Goal: Task Accomplishment & Management: Manage account settings

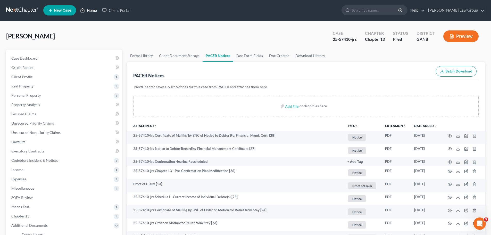
click at [92, 8] on link "Home" at bounding box center [89, 10] width 22 height 9
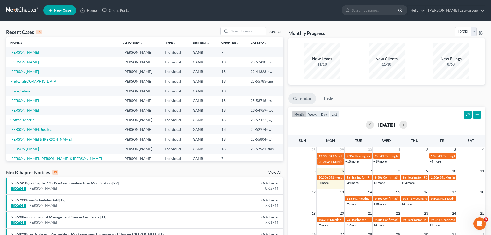
click at [232, 25] on div "Recent Cases 15 View All Name unfold_more expand_more expand_less Attorney unfo…" at bounding box center [245, 191] width 491 height 341
click at [237, 34] on input "search" at bounding box center [248, 30] width 36 height 7
type input "[PERSON_NAME]"
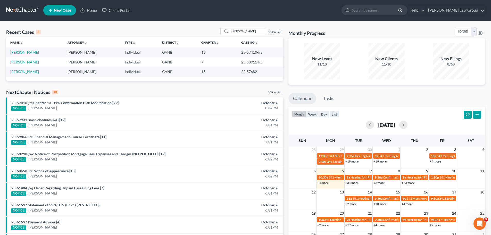
click at [24, 53] on link "[PERSON_NAME]" at bounding box center [24, 52] width 29 height 4
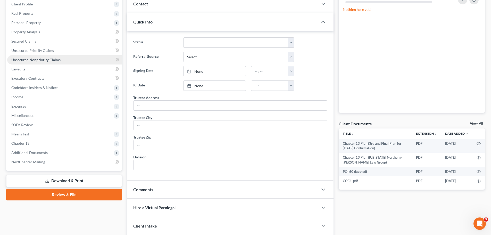
scroll to position [33, 0]
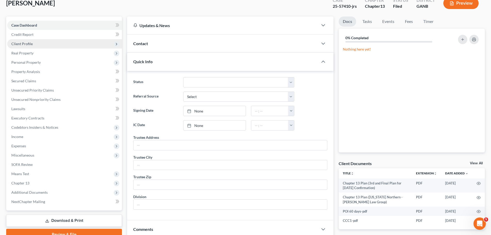
click at [31, 44] on span "Client Profile" at bounding box center [21, 43] width 21 height 4
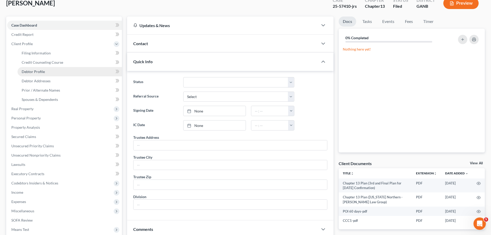
click at [39, 72] on span "Debtor Profile" at bounding box center [33, 71] width 23 height 4
select select "3"
select select "1"
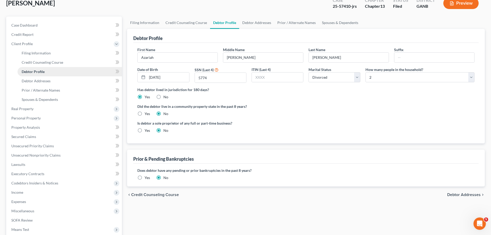
radio input "true"
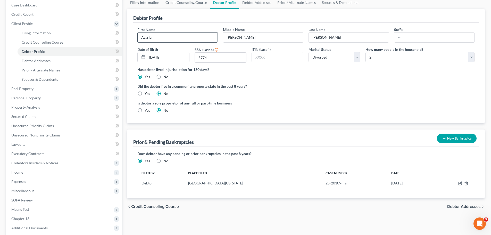
scroll to position [26, 0]
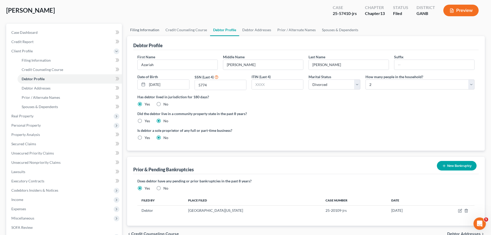
click at [140, 30] on link "Filing Information" at bounding box center [144, 30] width 35 height 12
select select "1"
select select "0"
select select "3"
select select "19"
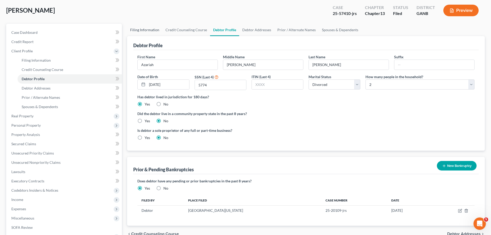
select select "0"
select select "10"
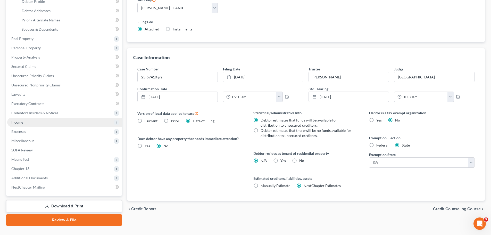
scroll to position [113, 0]
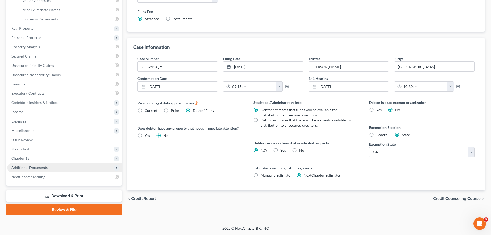
drag, startPoint x: 50, startPoint y: 166, endPoint x: 64, endPoint y: 165, distance: 13.9
click at [50, 166] on span "Additional Documents" at bounding box center [64, 167] width 115 height 9
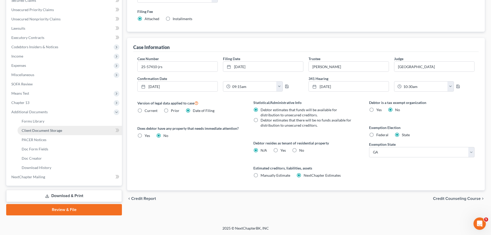
click at [56, 130] on span "Client Document Storage" at bounding box center [42, 130] width 40 height 4
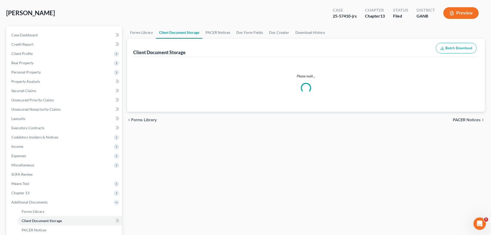
select select "5"
select select "35"
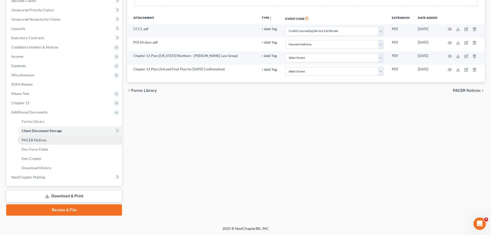
scroll to position [113, 0]
click at [52, 140] on link "PACER Notices" at bounding box center [70, 139] width 104 height 9
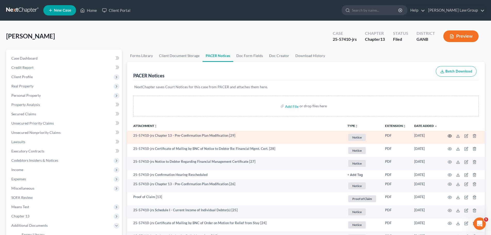
click at [448, 136] on icon "button" at bounding box center [450, 136] width 4 height 4
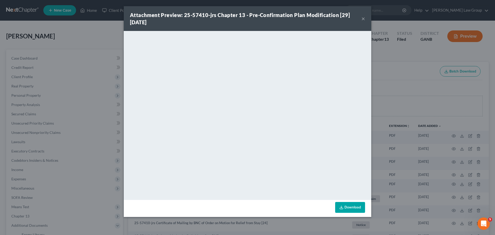
click at [363, 20] on button "×" at bounding box center [363, 18] width 4 height 6
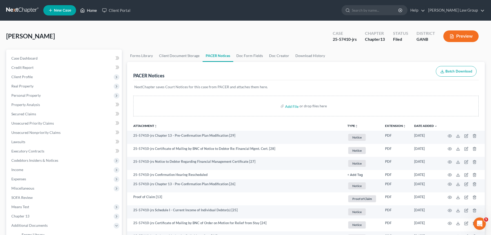
click at [91, 11] on link "Home" at bounding box center [89, 10] width 22 height 9
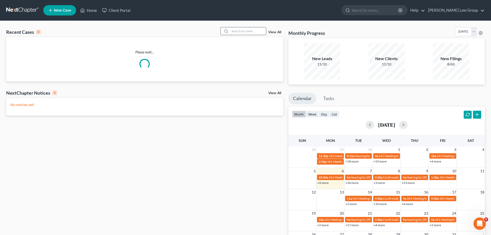
click at [244, 33] on input "search" at bounding box center [248, 30] width 36 height 7
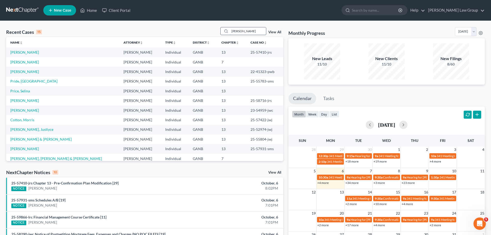
type input "[PERSON_NAME]"
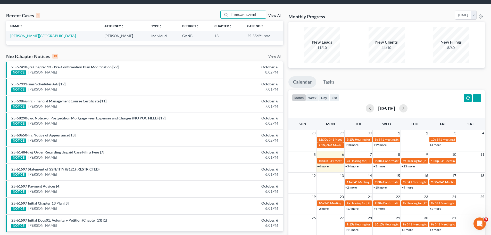
scroll to position [26, 0]
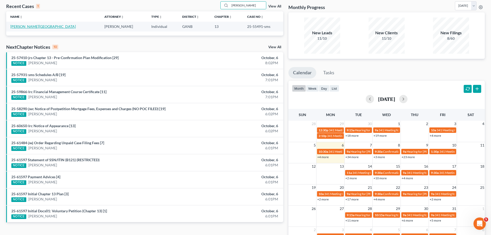
click at [31, 25] on link "[PERSON_NAME][GEOGRAPHIC_DATA]" at bounding box center [42, 26] width 65 height 4
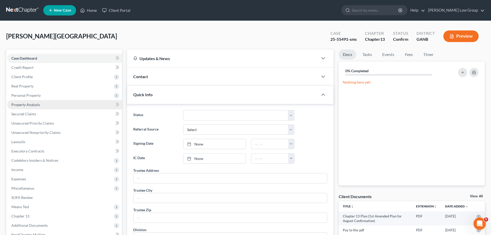
scroll to position [77, 0]
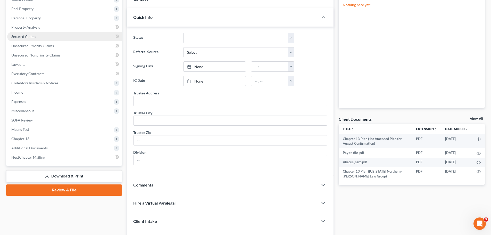
click at [39, 32] on link "Secured Claims" at bounding box center [64, 36] width 115 height 9
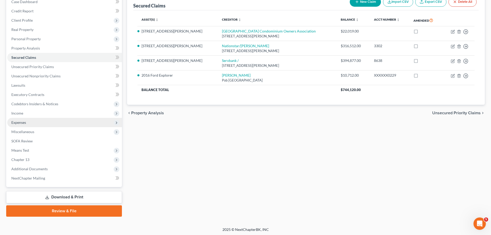
scroll to position [58, 0]
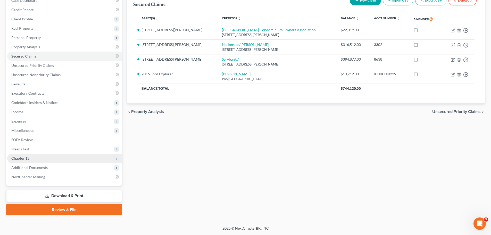
click at [31, 157] on span "Chapter 13" at bounding box center [64, 158] width 115 height 9
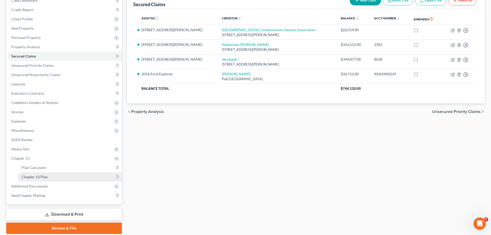
click at [51, 176] on link "Chapter 13 Plan" at bounding box center [70, 176] width 104 height 9
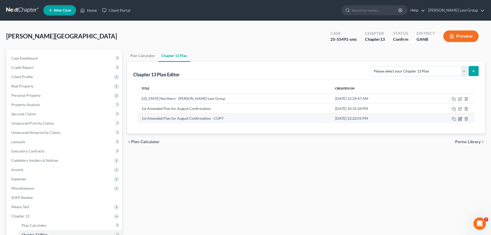
click at [459, 118] on icon "button" at bounding box center [460, 119] width 4 height 4
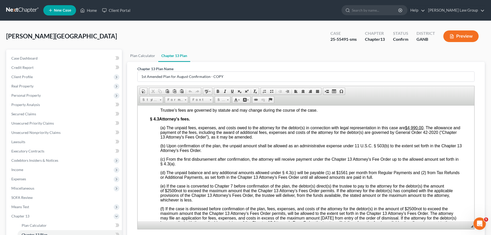
scroll to position [1598, 0]
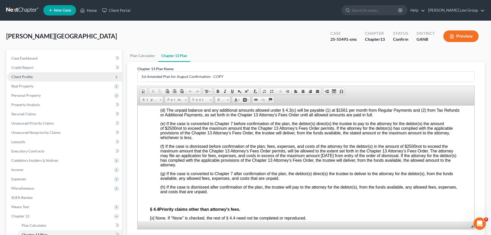
click at [36, 78] on span "Client Profile" at bounding box center [64, 76] width 115 height 9
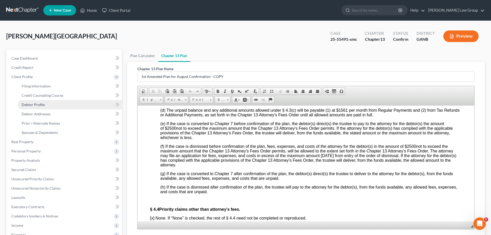
click at [56, 105] on link "Debtor Profile" at bounding box center [70, 104] width 104 height 9
select select "1"
select select "6"
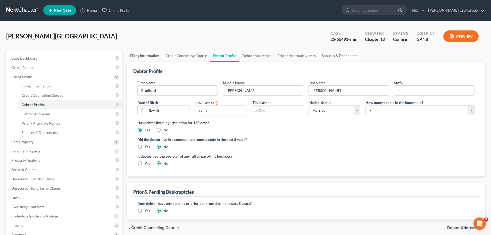
click at [138, 60] on link "Filing Information" at bounding box center [144, 55] width 35 height 12
select select "1"
select select "0"
select select "3"
select select "19"
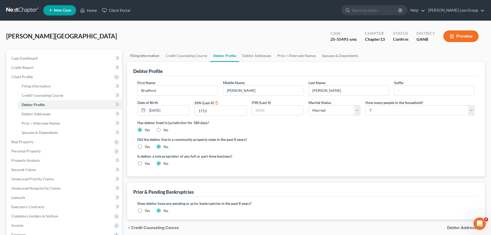
select select "0"
select select "10"
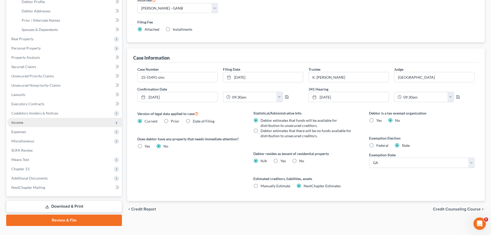
scroll to position [103, 0]
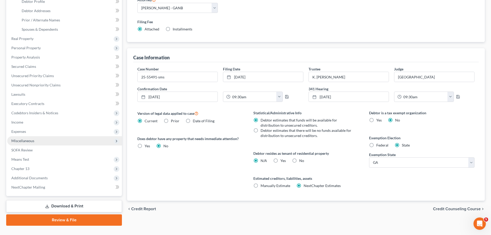
click at [50, 137] on span "Miscellaneous" at bounding box center [64, 140] width 115 height 9
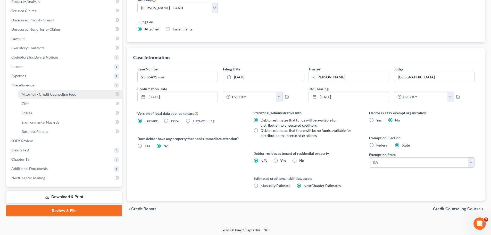
click at [68, 95] on span "Attorney / Credit Counseling Fees" at bounding box center [49, 94] width 54 height 4
select select "1"
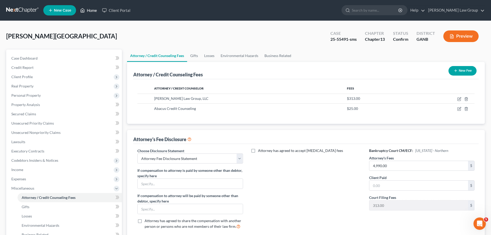
click at [94, 11] on link "Home" at bounding box center [89, 10] width 22 height 9
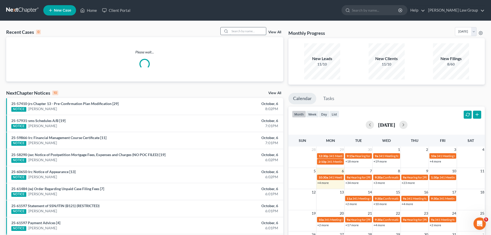
click at [251, 32] on input "search" at bounding box center [248, 30] width 36 height 7
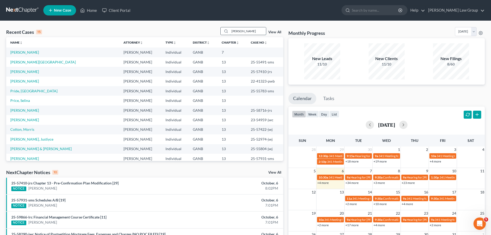
type input "[PERSON_NAME]"
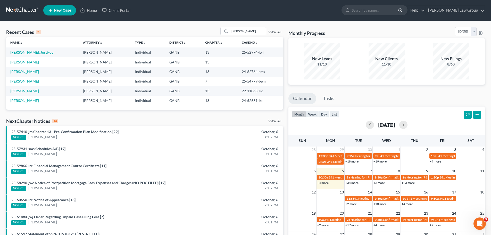
click at [28, 51] on link "[PERSON_NAME], Justiyce" at bounding box center [31, 52] width 43 height 4
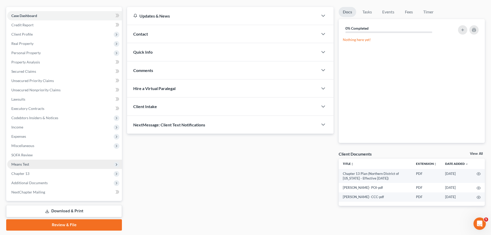
scroll to position [58, 0]
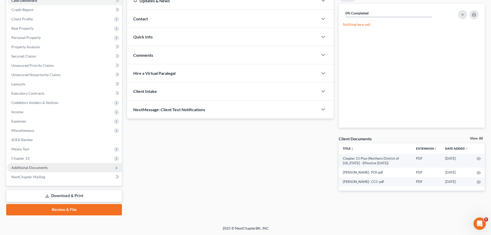
click at [34, 165] on span "Additional Documents" at bounding box center [64, 167] width 115 height 9
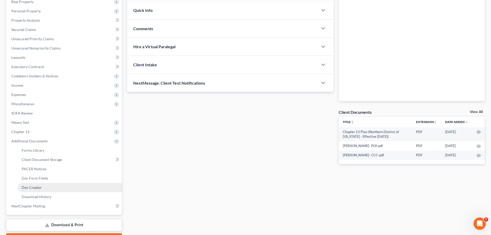
scroll to position [113, 0]
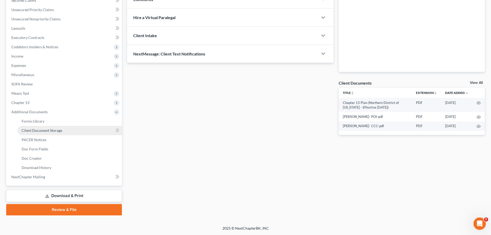
click at [54, 131] on span "Client Document Storage" at bounding box center [42, 130] width 40 height 4
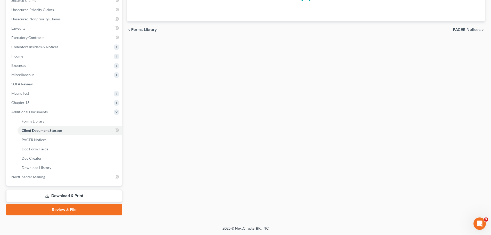
scroll to position [23, 0]
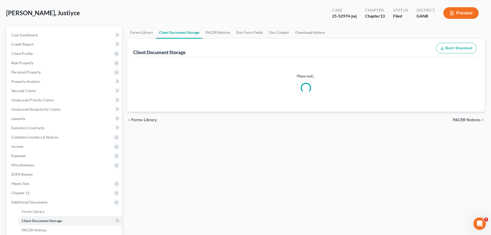
select select "5"
select select "35"
select select "0"
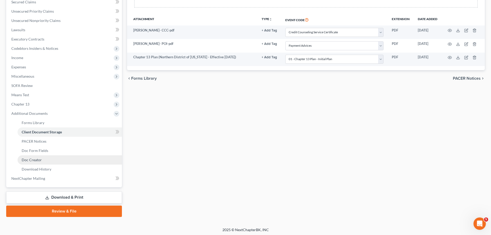
scroll to position [113, 0]
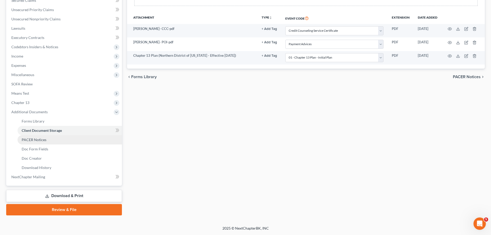
click at [51, 138] on link "PACER Notices" at bounding box center [70, 139] width 104 height 9
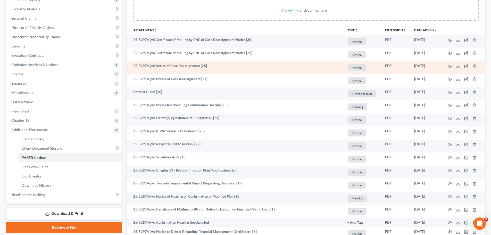
scroll to position [103, 0]
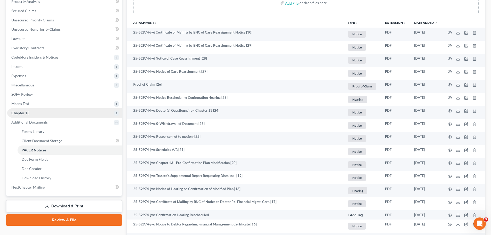
click at [39, 113] on span "Chapter 13" at bounding box center [64, 112] width 115 height 9
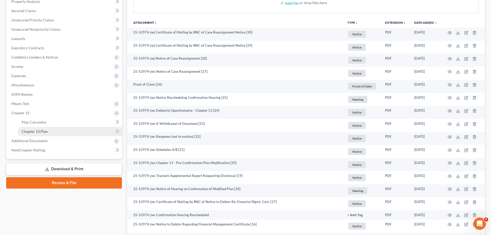
click at [74, 129] on link "Chapter 13 Plan" at bounding box center [70, 131] width 104 height 9
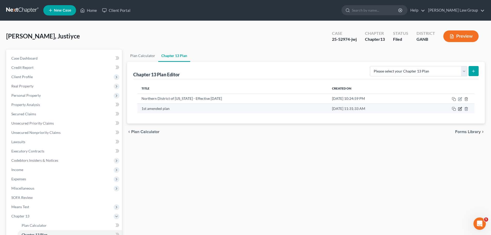
click at [460, 108] on icon "button" at bounding box center [460, 109] width 4 height 4
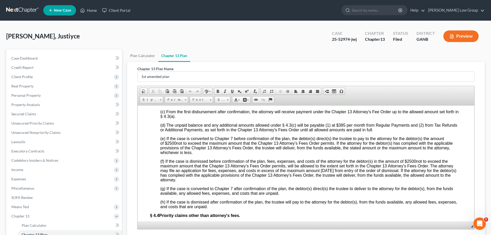
scroll to position [76, 0]
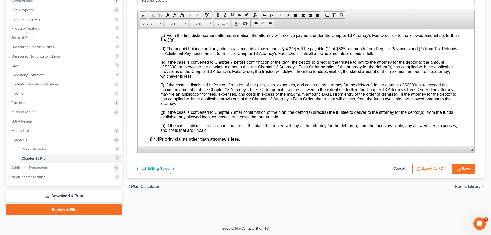
click at [466, 169] on button "Save" at bounding box center [463, 168] width 23 height 11
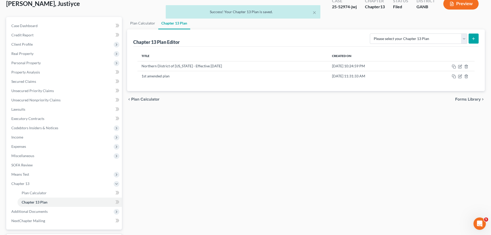
scroll to position [0, 0]
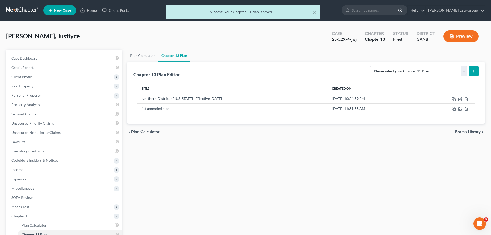
click at [91, 14] on div "× Success! Your Chapter 13 Plan is saved." at bounding box center [242, 13] width 491 height 16
click at [93, 11] on div "× Success! Your Chapter 13 Plan is saved." at bounding box center [242, 13] width 491 height 16
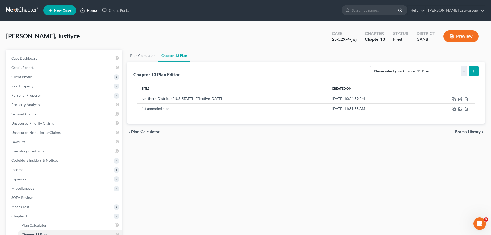
click at [96, 10] on link "Home" at bounding box center [89, 10] width 22 height 9
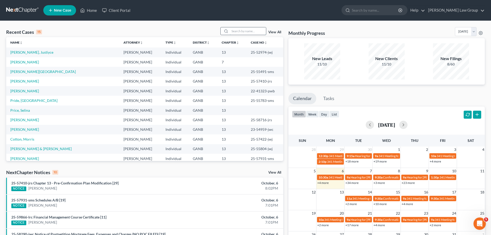
click at [254, 31] on input "search" at bounding box center [248, 30] width 36 height 7
click at [249, 32] on input "search" at bounding box center [248, 30] width 36 height 7
type input "[PERSON_NAME]"
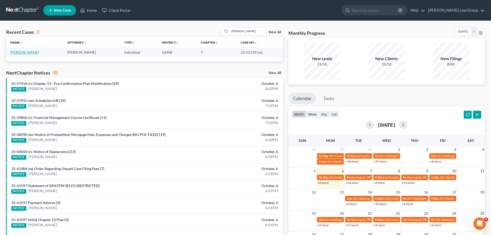
click at [31, 52] on link "[PERSON_NAME]" at bounding box center [24, 52] width 29 height 4
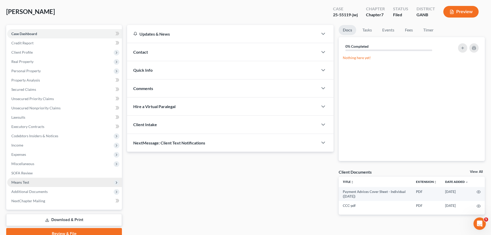
scroll to position [48, 0]
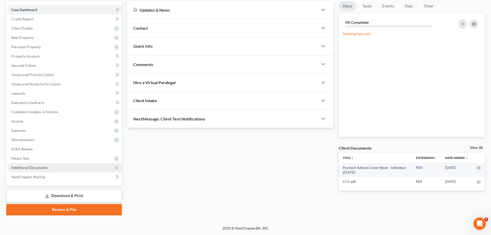
click at [42, 168] on span "Additional Documents" at bounding box center [29, 167] width 36 height 4
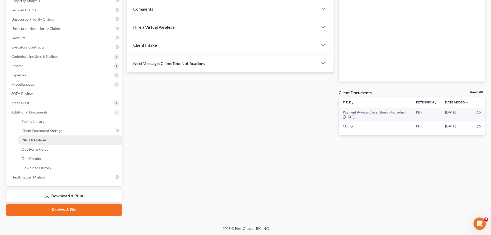
scroll to position [104, 0]
click at [44, 138] on span "PACER Notices" at bounding box center [34, 139] width 25 height 4
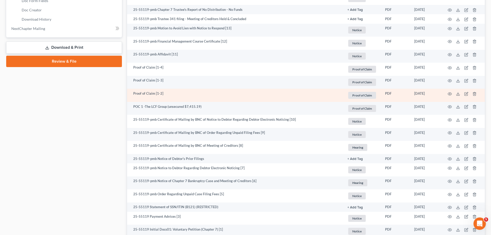
scroll to position [308, 0]
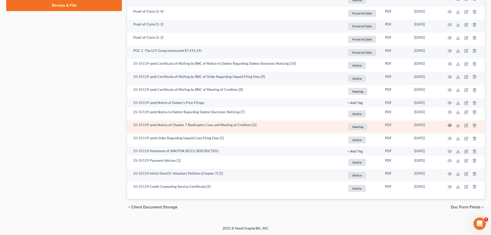
click at [449, 125] on icon "button" at bounding box center [450, 125] width 4 height 4
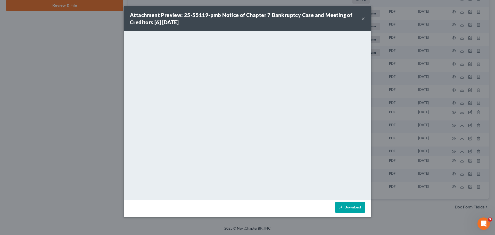
click at [364, 19] on button "×" at bounding box center [363, 18] width 4 height 6
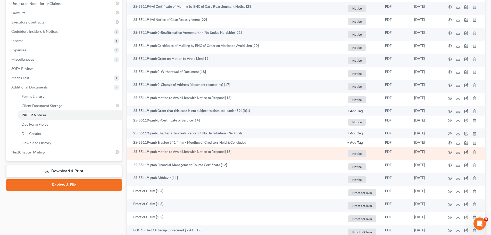
scroll to position [103, 0]
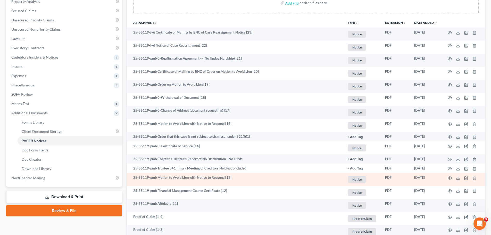
click at [452, 179] on td at bounding box center [462, 179] width 43 height 13
click at [450, 178] on circle "button" at bounding box center [449, 177] width 1 height 1
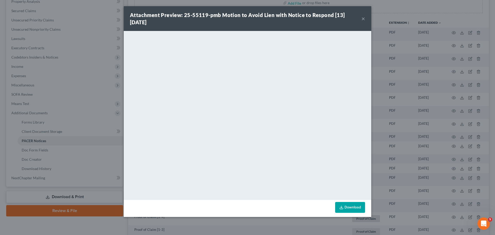
click at [363, 19] on button "×" at bounding box center [363, 18] width 4 height 6
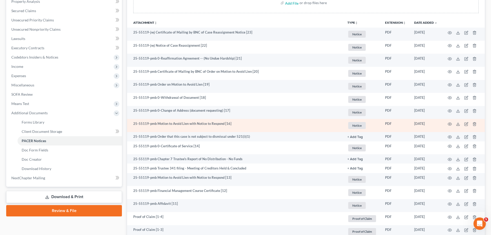
click at [452, 127] on td at bounding box center [462, 125] width 43 height 13
click at [449, 124] on circle "button" at bounding box center [449, 123] width 1 height 1
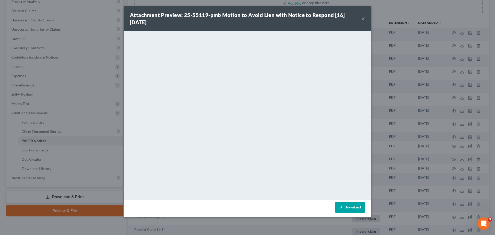
click at [361, 19] on button "×" at bounding box center [363, 18] width 4 height 6
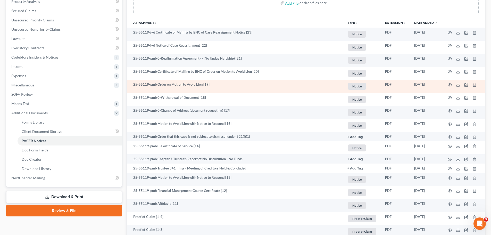
click at [450, 82] on td at bounding box center [462, 86] width 43 height 13
click at [450, 84] on icon "button" at bounding box center [450, 85] width 4 height 4
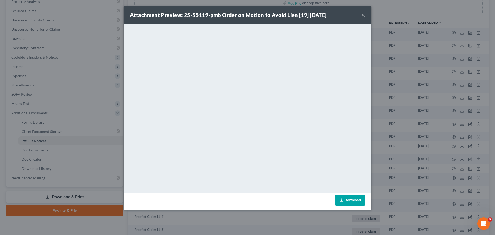
click at [361, 14] on button "×" at bounding box center [363, 15] width 4 height 6
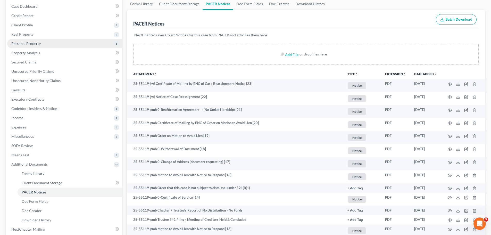
scroll to position [52, 0]
click at [42, 62] on link "Secured Claims" at bounding box center [64, 62] width 115 height 9
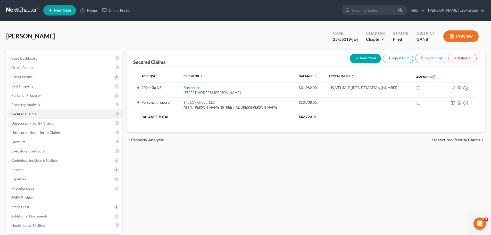
click at [60, 11] on span "New Case" at bounding box center [62, 11] width 17 height 4
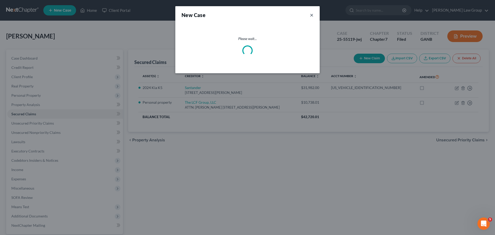
click at [312, 13] on button "×" at bounding box center [312, 14] width 4 height 7
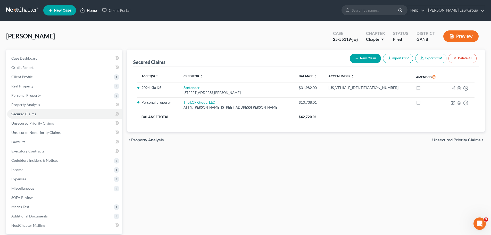
click at [94, 9] on link "Home" at bounding box center [89, 10] width 22 height 9
click at [93, 12] on link "Home" at bounding box center [89, 10] width 22 height 9
click at [89, 12] on link "Home" at bounding box center [89, 10] width 22 height 9
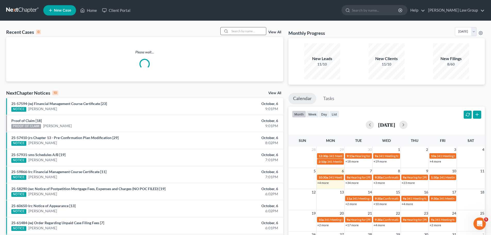
click at [241, 30] on input "search" at bounding box center [248, 30] width 36 height 7
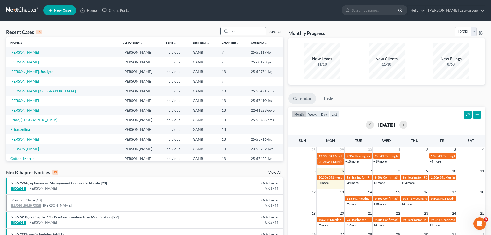
type input "test"
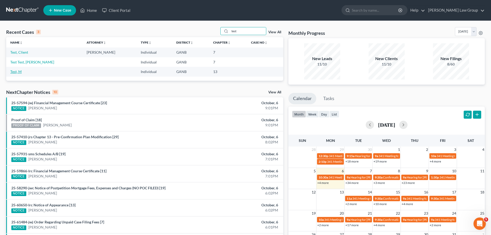
click at [18, 73] on link "Test, M" at bounding box center [15, 71] width 11 height 4
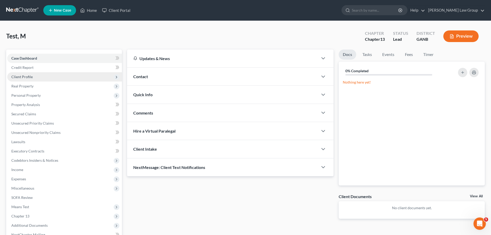
click at [49, 78] on span "Client Profile" at bounding box center [64, 76] width 115 height 9
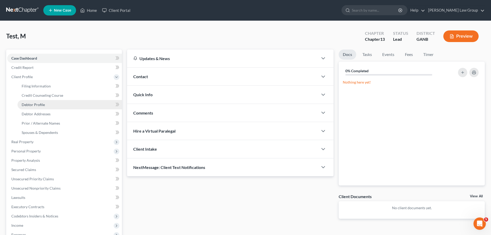
click at [51, 107] on link "Debtor Profile" at bounding box center [70, 104] width 104 height 9
select select "0"
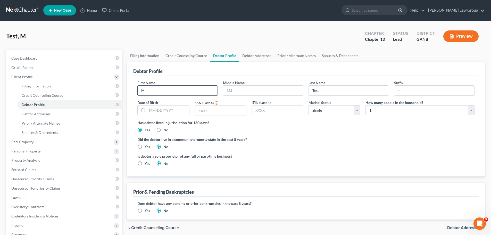
click at [157, 93] on input "M" at bounding box center [178, 91] width 80 height 10
drag, startPoint x: 157, startPoint y: 89, endPoint x: 99, endPoint y: 86, distance: 58.3
click at [100, 87] on div "Petition Navigation Case Dashboard Payments Invoices Payments Payments Credit R…" at bounding box center [246, 188] width 484 height 279
type input "Client"
type input "Analysis"
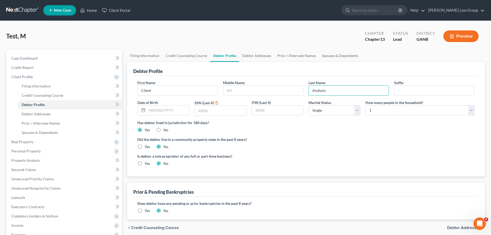
click at [333, 136] on ng-include "First Name Client Middle Name Last Name Analysis Suffix Date of Birth SSN (Last…" at bounding box center [305, 125] width 337 height 90
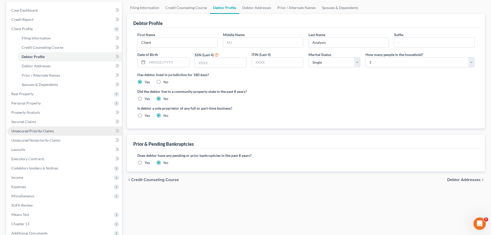
scroll to position [52, 0]
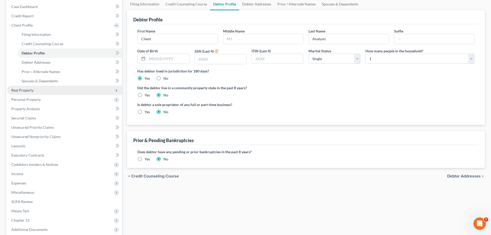
click at [55, 93] on span "Real Property" at bounding box center [64, 90] width 115 height 9
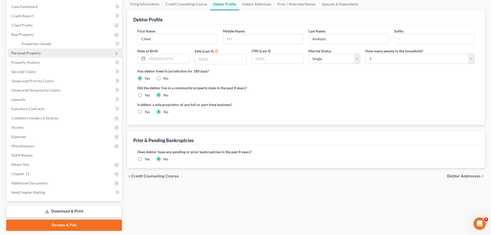
click at [54, 56] on span "Personal Property" at bounding box center [64, 52] width 115 height 9
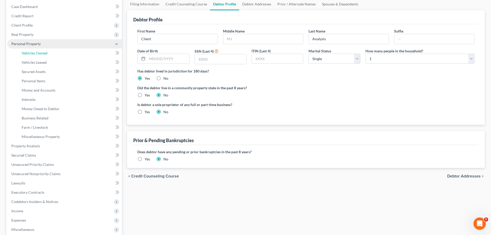
click at [54, 56] on link "Vehicles Owned" at bounding box center [70, 52] width 104 height 9
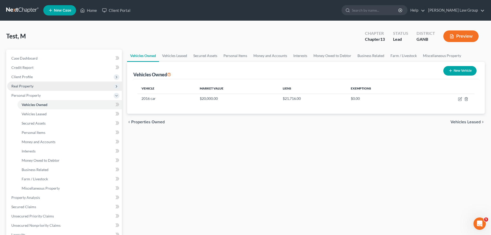
click at [37, 83] on span "Real Property" at bounding box center [64, 85] width 115 height 9
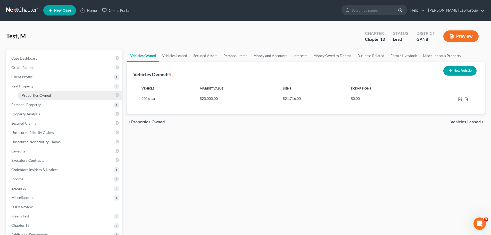
click at [49, 93] on span "Properties Owned" at bounding box center [36, 95] width 29 height 4
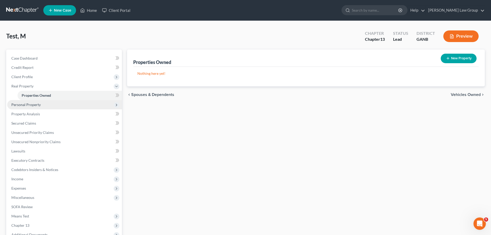
click at [48, 104] on span "Personal Property" at bounding box center [64, 104] width 115 height 9
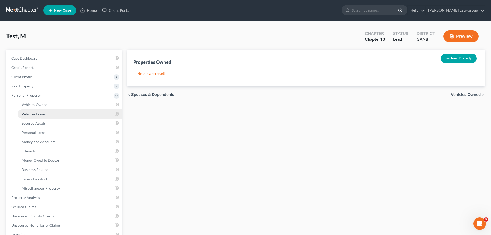
click at [52, 111] on link "Vehicles Leased" at bounding box center [70, 113] width 104 height 9
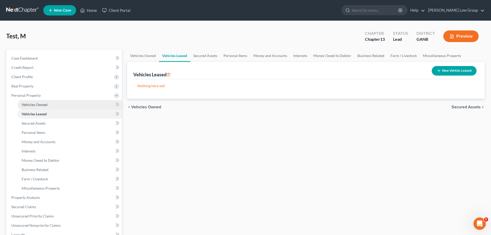
click at [53, 105] on link "Vehicles Owned" at bounding box center [70, 104] width 104 height 9
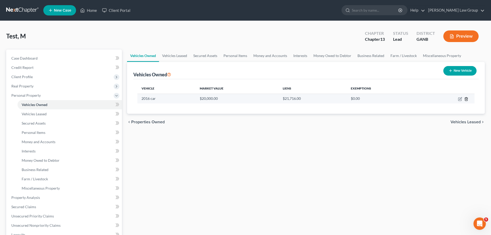
click at [467, 100] on icon "button" at bounding box center [466, 99] width 4 height 4
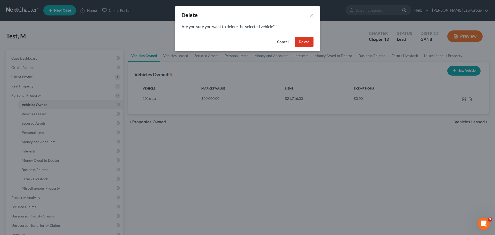
click at [308, 44] on button "Delete" at bounding box center [304, 42] width 19 height 10
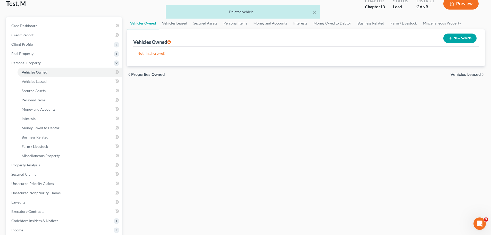
scroll to position [103, 0]
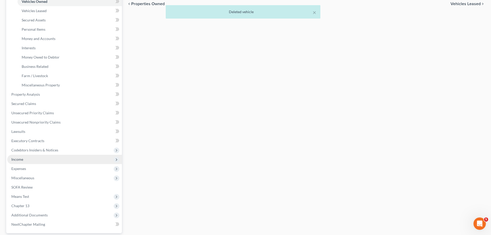
click at [70, 163] on span "Income" at bounding box center [64, 159] width 115 height 9
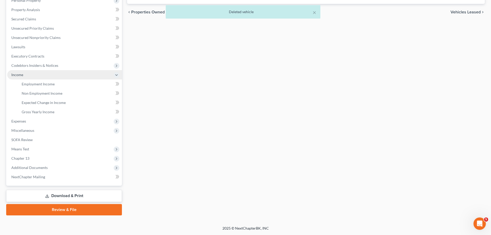
scroll to position [95, 0]
click at [76, 85] on link "Employment Income" at bounding box center [70, 83] width 104 height 9
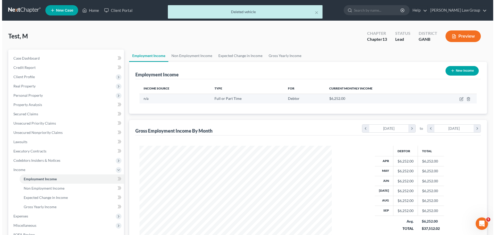
scroll to position [96, 203]
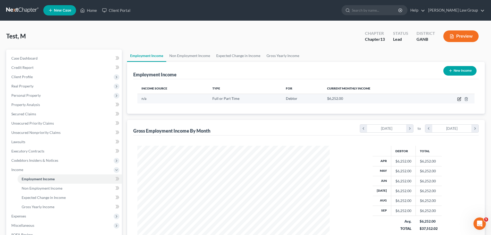
click at [459, 98] on icon "button" at bounding box center [459, 98] width 2 height 2
select select "0"
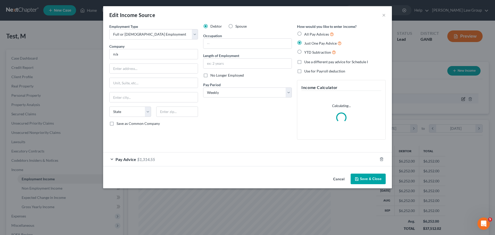
scroll to position [97, 204]
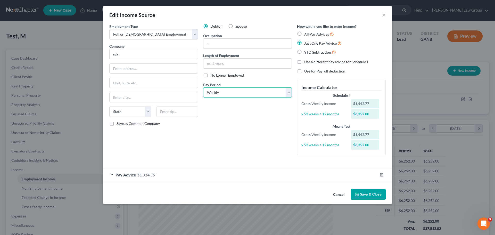
click at [245, 93] on select "Select Monthly Twice Monthly Every Other Week Weekly" at bounding box center [247, 92] width 89 height 10
select select "2"
click at [203, 87] on select "Select Monthly Twice Monthly Every Other Week Weekly" at bounding box center [247, 92] width 89 height 10
drag, startPoint x: 137, startPoint y: 176, endPoint x: 203, endPoint y: 161, distance: 67.2
click at [137, 177] on span "$1,314.55" at bounding box center [146, 174] width 18 height 5
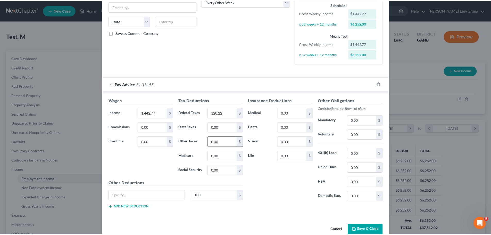
scroll to position [101, 0]
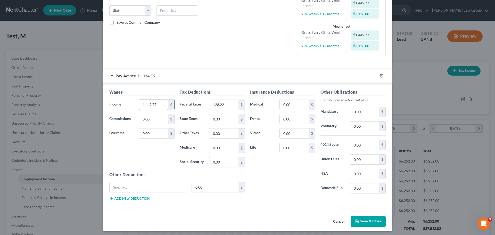
click at [162, 105] on input "1,442.77" at bounding box center [153, 105] width 29 height 10
paste input "3,304.04"
type input "3,304.04"
click at [227, 105] on input "128.22" at bounding box center [223, 105] width 29 height 10
paste input "512.13"
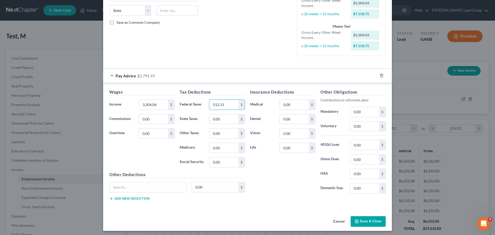
type input "512.13"
click at [276, 182] on div "Insurance Deductions Medical 0.00 $ Dental 0.00 $ Vision 0.00 $ Life 0.00 $" at bounding box center [282, 143] width 70 height 108
click at [365, 127] on input "0.00" at bounding box center [364, 126] width 29 height 10
type input "330.40"
click at [298, 108] on input "0.00" at bounding box center [294, 105] width 29 height 10
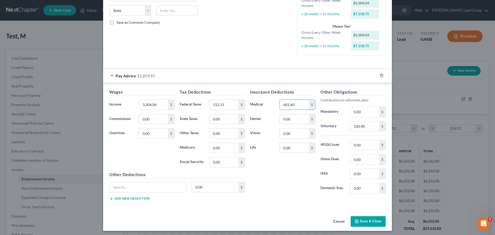
type input "601.60"
click at [370, 222] on button "Save & Close" at bounding box center [367, 221] width 35 height 11
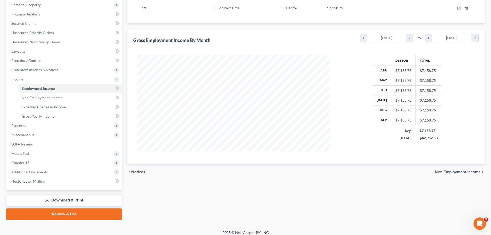
scroll to position [95, 0]
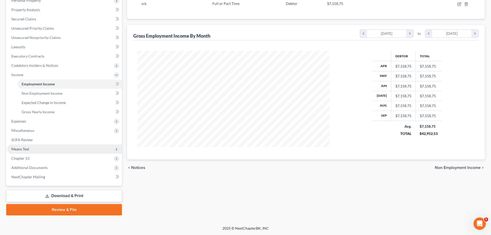
click at [50, 149] on span "Means Test" at bounding box center [64, 148] width 115 height 9
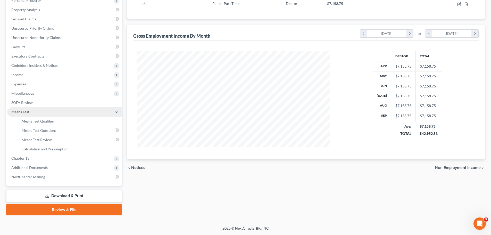
click at [63, 115] on span "Means Test" at bounding box center [64, 111] width 115 height 9
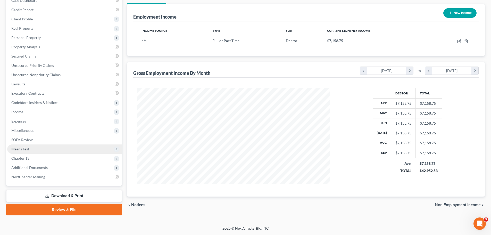
scroll to position [58, 0]
click at [55, 149] on span "Means Test" at bounding box center [64, 148] width 115 height 9
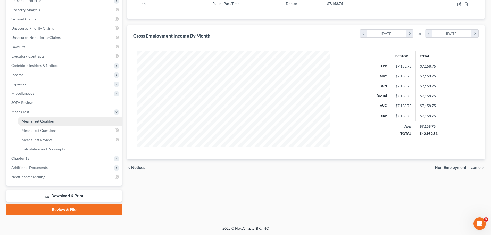
click at [61, 120] on link "Means Test Qualifier" at bounding box center [70, 120] width 104 height 9
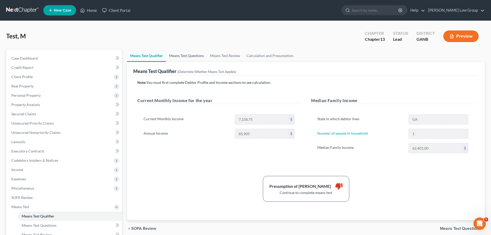
click at [187, 56] on link "Means Test Questions" at bounding box center [186, 55] width 41 height 12
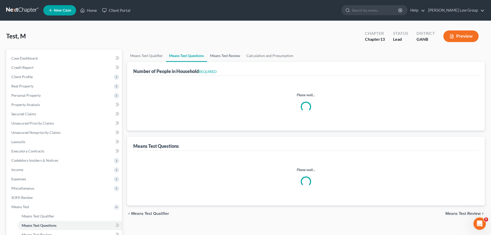
select select "1"
select select "60"
select select "1"
select select "0"
select select "1"
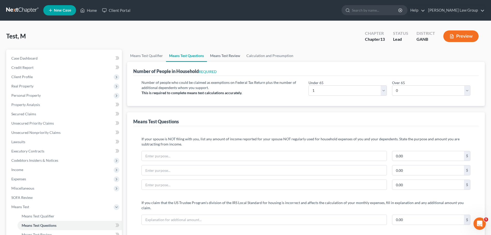
click at [231, 55] on link "Means Test Review" at bounding box center [225, 55] width 36 height 12
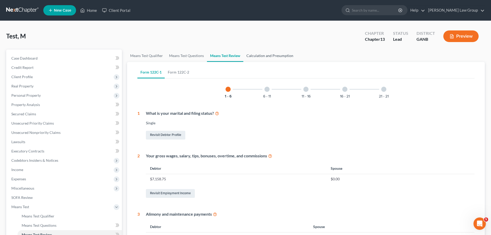
click at [277, 56] on link "Calculation and Presumption" at bounding box center [269, 55] width 53 height 12
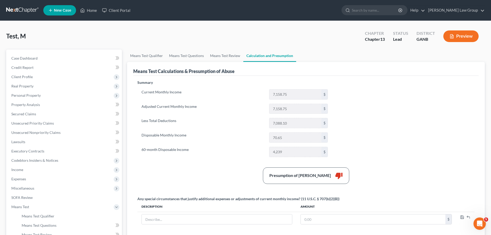
click at [62, 11] on span "New Case" at bounding box center [62, 11] width 17 height 4
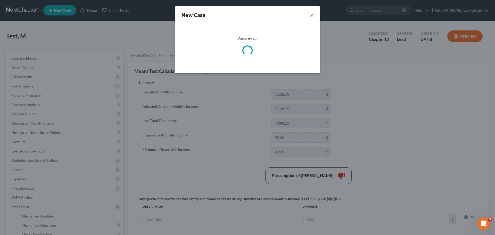
click at [313, 15] on button "×" at bounding box center [312, 14] width 4 height 7
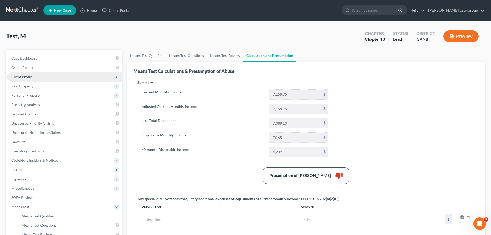
click at [23, 77] on span "Client Profile" at bounding box center [21, 76] width 21 height 4
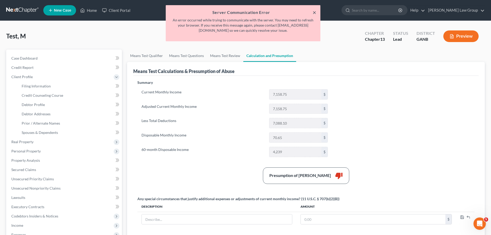
click at [314, 13] on button "×" at bounding box center [315, 12] width 4 height 6
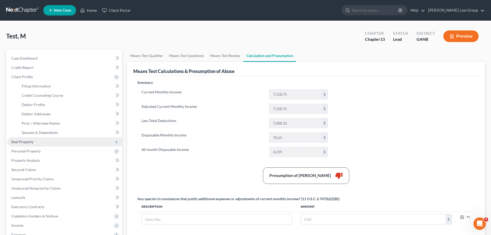
click at [28, 141] on span "Real Property" at bounding box center [22, 141] width 22 height 4
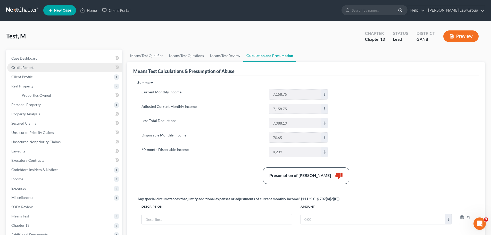
click at [27, 66] on span "Credit Report" at bounding box center [22, 67] width 22 height 4
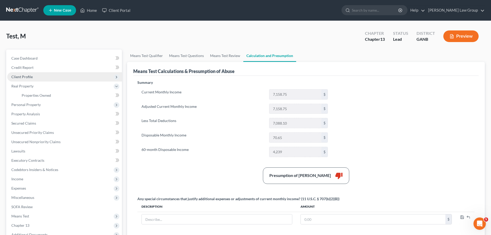
click at [35, 75] on span "Client Profile" at bounding box center [64, 76] width 115 height 9
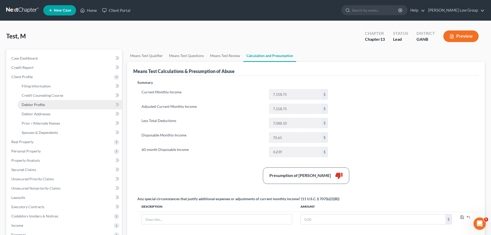
click at [46, 101] on link "Debtor Profile" at bounding box center [70, 104] width 104 height 9
select select "0"
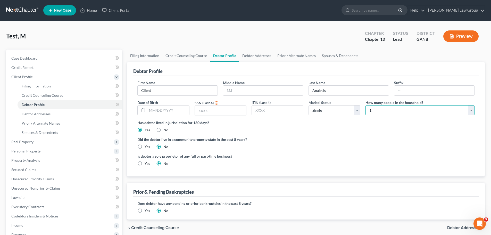
click at [377, 108] on select "Select 1 2 3 4 5 6 7 8 9 10 11 12 13 14 15 16 17 18 19 20" at bounding box center [419, 110] width 109 height 10
select select "2"
click at [365, 105] on select "Select 1 2 3 4 5 6 7 8 9 10 11 12 13 14 15 16 17 18 19 20" at bounding box center [419, 110] width 109 height 10
click at [281, 122] on label "Has debtor lived in jurisdiction for 180 days?" at bounding box center [305, 122] width 337 height 5
click at [58, 13] on link "New Case" at bounding box center [59, 10] width 33 height 10
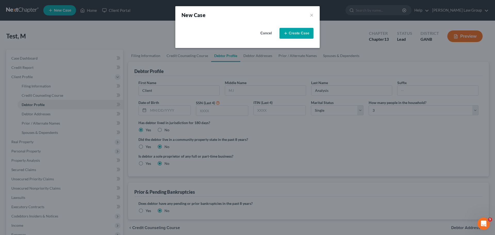
select select "19"
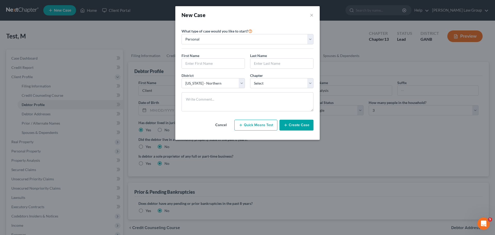
click at [251, 127] on button "Quick Means Test" at bounding box center [255, 125] width 43 height 11
select select "10"
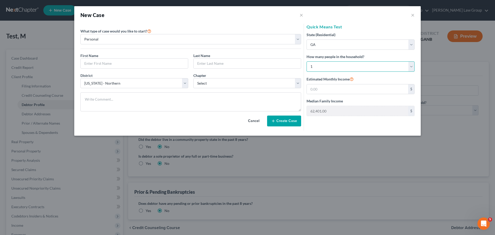
click at [313, 68] on select "Select 1 2 3 4 5 6 7 8 9 10 11 12 13 14 15 16 17 18 19 20" at bounding box center [360, 66] width 108 height 10
select select "2"
click at [306, 61] on select "Select 1 2 3 4 5 6 7 8 9 10 11 12 13 14 15 16 17 18 19 20" at bounding box center [360, 66] width 108 height 10
type input "98,564.00"
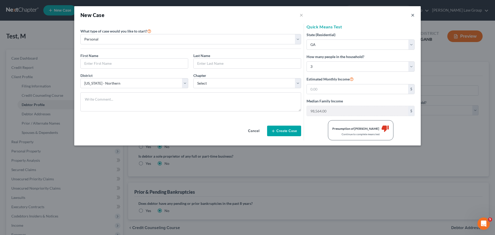
click at [412, 16] on button "×" at bounding box center [413, 15] width 4 height 6
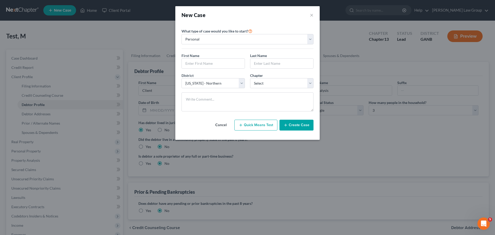
click at [314, 13] on div "New Case ×" at bounding box center [247, 15] width 144 height 18
click at [313, 13] on button "×" at bounding box center [312, 14] width 4 height 7
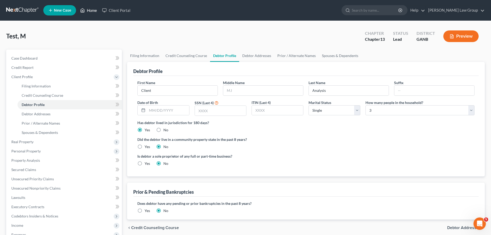
click at [90, 10] on link "Home" at bounding box center [89, 10] width 22 height 9
click at [88, 11] on link "Home" at bounding box center [89, 10] width 22 height 9
click at [93, 12] on link "Home" at bounding box center [89, 10] width 22 height 9
click at [87, 10] on link "Home" at bounding box center [89, 10] width 22 height 9
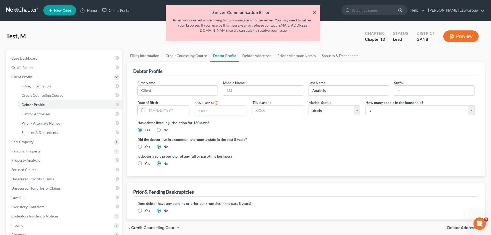
click at [314, 14] on button "×" at bounding box center [315, 12] width 4 height 6
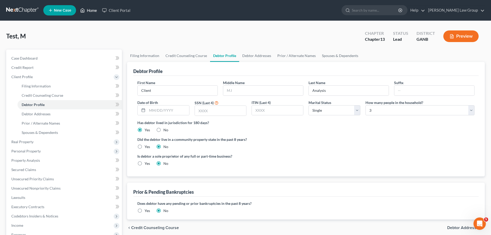
click at [90, 11] on link "Home" at bounding box center [89, 10] width 22 height 9
click at [91, 12] on link "Home" at bounding box center [89, 10] width 22 height 9
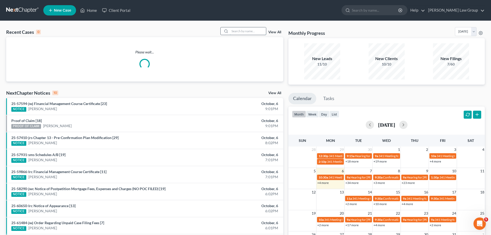
click at [235, 32] on input "search" at bounding box center [248, 30] width 36 height 7
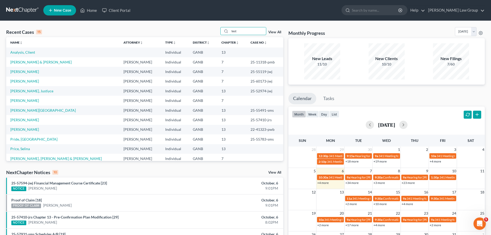
type input "test"
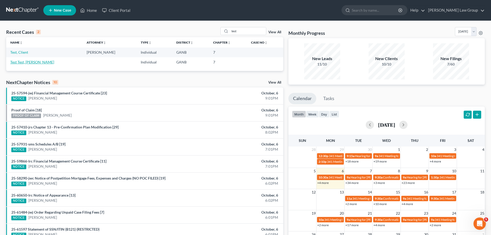
click at [20, 61] on link "Test Test, [PERSON_NAME]" at bounding box center [32, 62] width 44 height 4
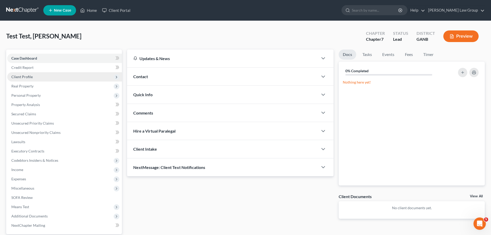
click at [39, 76] on span "Client Profile" at bounding box center [64, 76] width 115 height 9
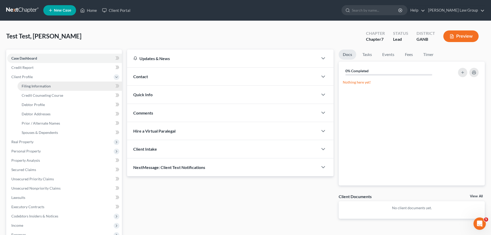
click at [53, 87] on link "Filing Information" at bounding box center [70, 85] width 104 height 9
select select "1"
select select "0"
select select "19"
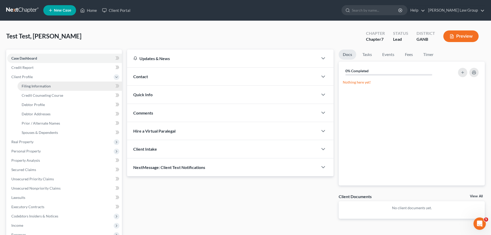
select select "10"
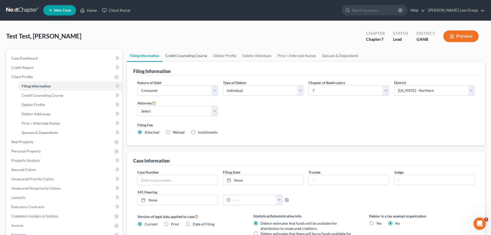
click at [179, 52] on link "Credit Counseling Course" at bounding box center [186, 55] width 48 height 12
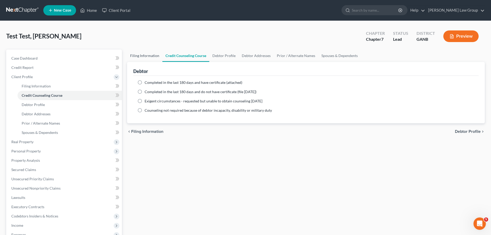
click at [137, 55] on link "Filing Information" at bounding box center [144, 55] width 35 height 12
select select "1"
select select "0"
select select "19"
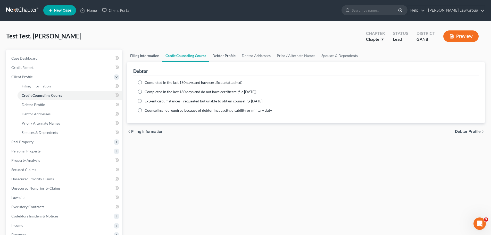
select select "10"
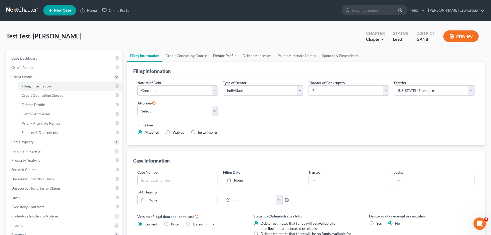
click at [223, 56] on link "Debtor Profile" at bounding box center [224, 55] width 29 height 12
select select "0"
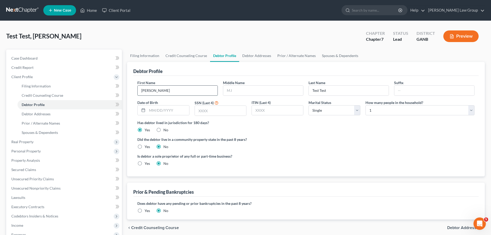
click at [160, 90] on input "[PERSON_NAME]" at bounding box center [178, 91] width 80 height 10
drag, startPoint x: 160, startPoint y: 90, endPoint x: 104, endPoint y: 91, distance: 55.7
click at [104, 91] on div "Petition Navigation Case Dashboard Payments Invoices Payments Payments Credit R…" at bounding box center [246, 184] width 484 height 270
type input "Tester"
click at [382, 113] on select "Select 1 2 3 4 5 6 7 8 9 10 11 12 13 14 15 16 17 18 19 20" at bounding box center [419, 110] width 109 height 10
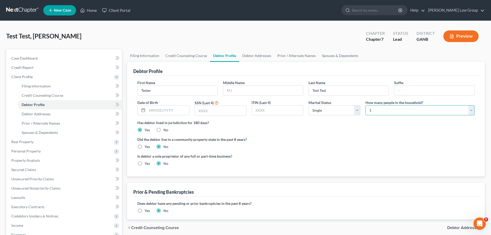
select select "2"
click at [365, 105] on select "Select 1 2 3 4 5 6 7 8 9 10 11 12 13 14 15 16 17 18 19 20" at bounding box center [419, 110] width 109 height 10
click at [327, 113] on select "Select Single Married Separated Divorced Widowed" at bounding box center [334, 110] width 52 height 10
select select "3"
click at [308, 105] on select "Select Single Married Separated Divorced Widowed" at bounding box center [334, 110] width 52 height 10
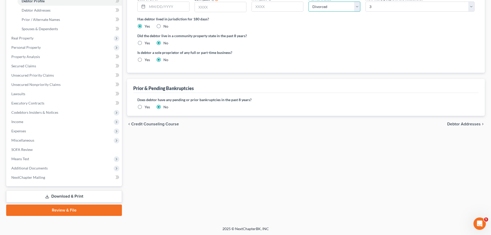
scroll to position [104, 0]
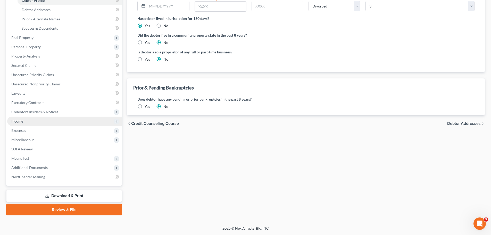
click at [29, 122] on span "Income" at bounding box center [64, 120] width 115 height 9
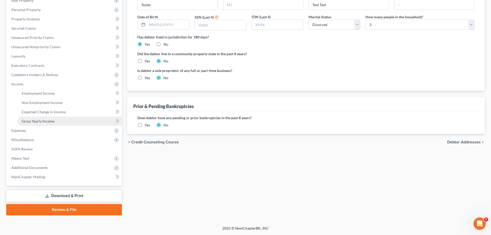
scroll to position [86, 0]
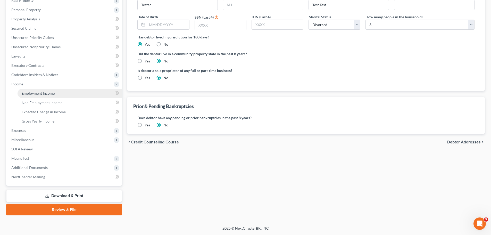
click at [51, 94] on span "Employment Income" at bounding box center [38, 93] width 33 height 4
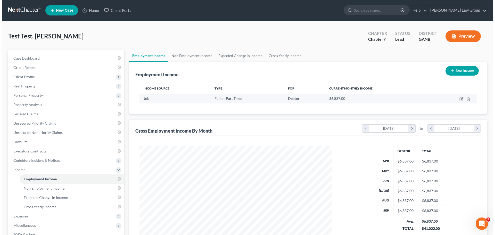
scroll to position [96, 203]
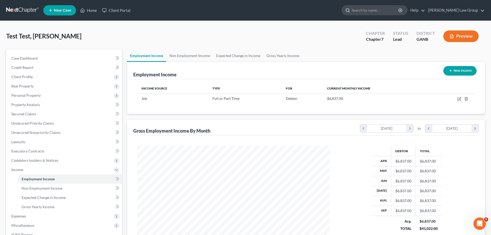
click at [382, 13] on input "search" at bounding box center [375, 10] width 47 height 10
type input "[PERSON_NAME]"
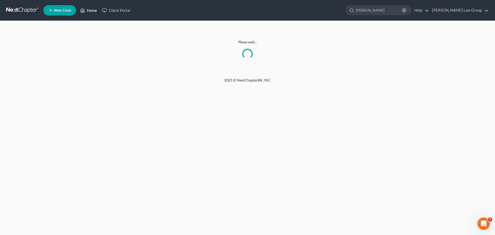
click at [91, 11] on link "Home" at bounding box center [89, 10] width 22 height 9
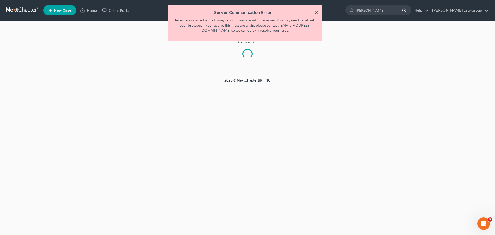
click at [317, 12] on div "× Server Communication Error An error occurred while trying to communicate with…" at bounding box center [244, 23] width 155 height 36
click at [315, 13] on button "×" at bounding box center [316, 12] width 4 height 6
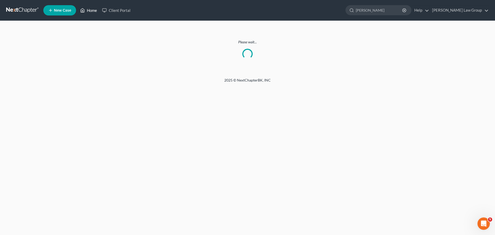
click at [95, 12] on link "Home" at bounding box center [89, 10] width 22 height 9
